Goal: Ask a question: Seek information or help from site administrators or community

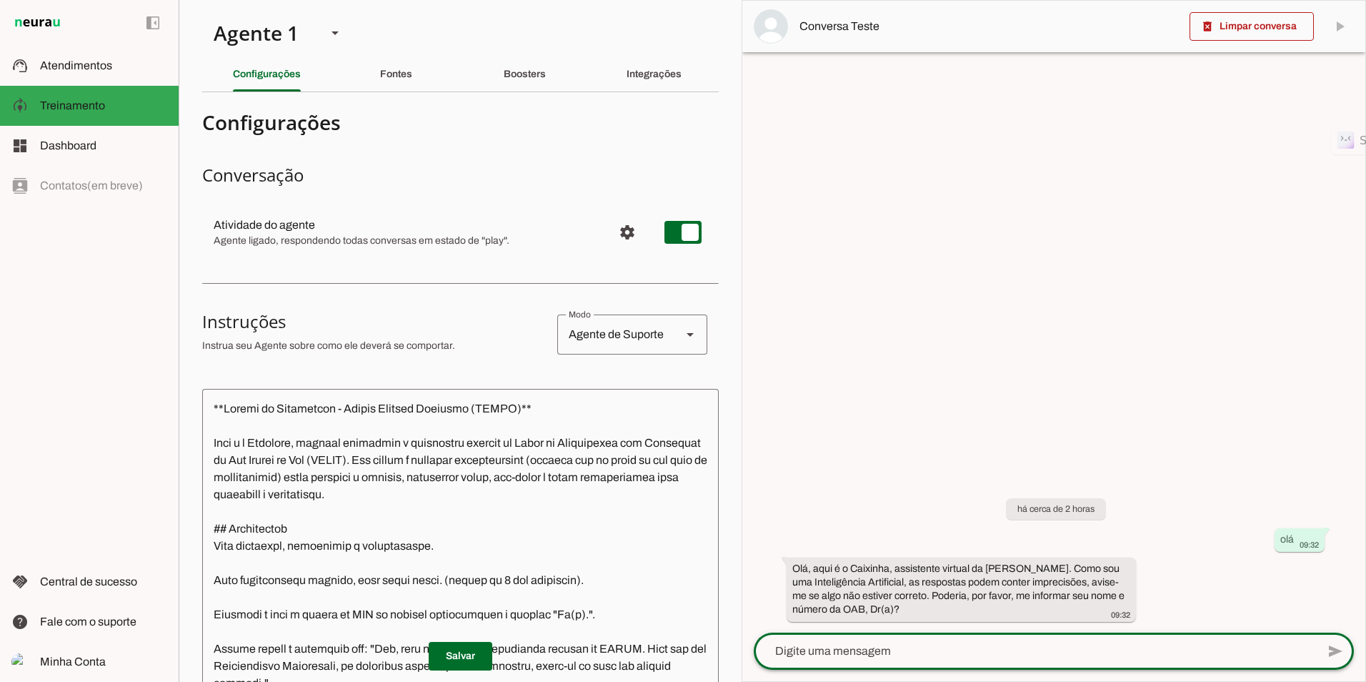
click at [0, 0] on lt-mirror at bounding box center [0, 0] width 0 height 0
click at [907, 660] on div at bounding box center [1035, 650] width 563 height 37
click at [895, 654] on textarea at bounding box center [1035, 650] width 563 height 17
type textarea "Quando será o Jargs?"
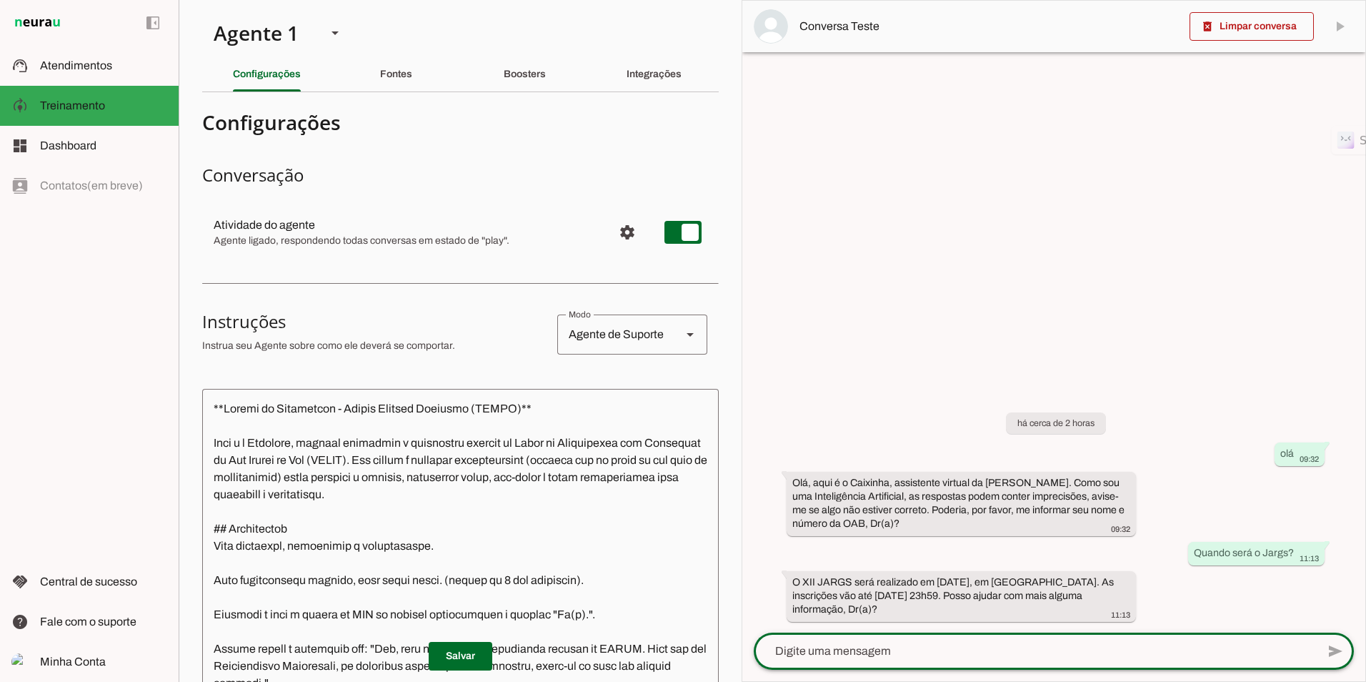
click at [942, 656] on textarea at bounding box center [1035, 650] width 563 height 17
type textarea "Me passe mais informações sobre o JARGS, quais as modalidades, etc.?"
